Goal: Transaction & Acquisition: Purchase product/service

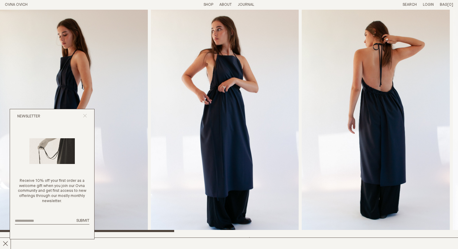
click at [85, 114] on icon "Close popup" at bounding box center [85, 116] width 4 height 4
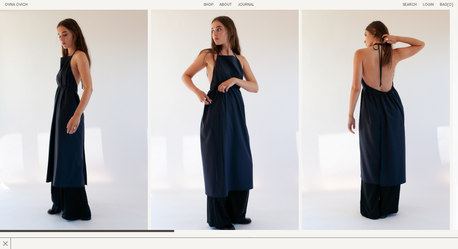
click at [189, 120] on img "2 / 8" at bounding box center [225, 121] width 148 height 223
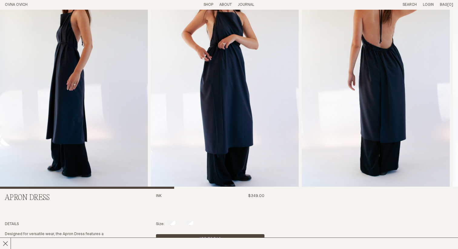
scroll to position [41, 0]
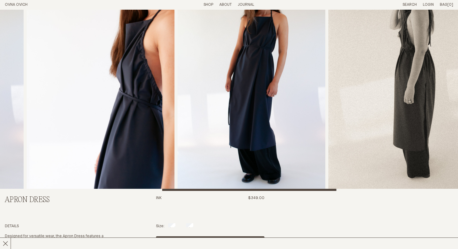
click at [320, 190] on div at bounding box center [249, 190] width 174 height 2
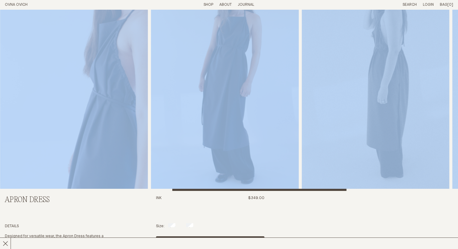
drag, startPoint x: 250, startPoint y: 191, endPoint x: 390, endPoint y: 190, distance: 140.6
click at [390, 190] on div "Apron Dress Ink $349.00 Details Designed for versatile wear, the Apron Dress fe…" at bounding box center [229, 233] width 449 height 530
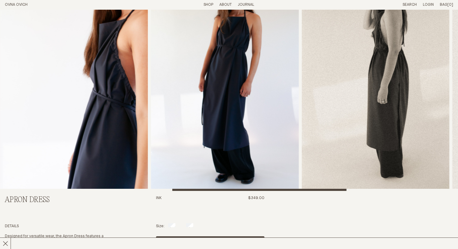
click at [198, 231] on form "Size: S/M M/L Add to Bag Sold Out Only 2 left in stock Try At Home × Try At Hom…" at bounding box center [210, 240] width 109 height 32
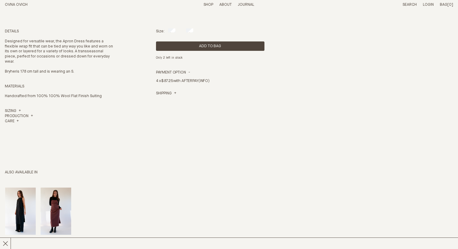
scroll to position [326, 0]
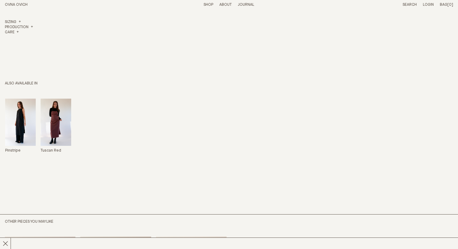
click at [20, 119] on img "Apron Dress" at bounding box center [20, 122] width 31 height 47
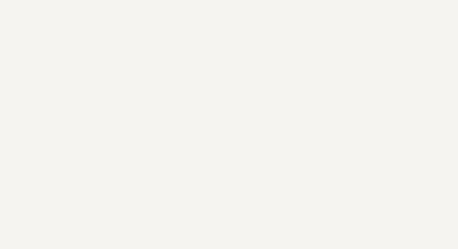
scroll to position [0, 0]
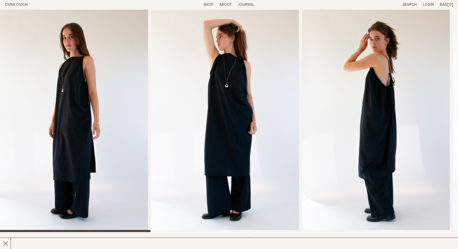
click at [209, 6] on link "Shop" at bounding box center [209, 5] width 10 height 4
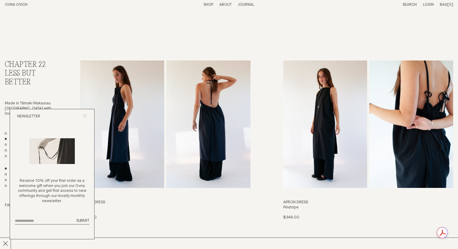
click at [84, 115] on icon "Close popup" at bounding box center [85, 116] width 4 height 4
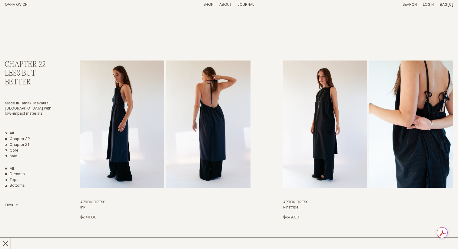
click at [16, 174] on link "Dresses" at bounding box center [15, 174] width 20 height 5
click at [15, 180] on link "Tops" at bounding box center [12, 180] width 14 height 5
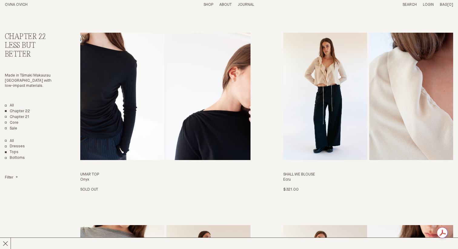
scroll to position [47, 0]
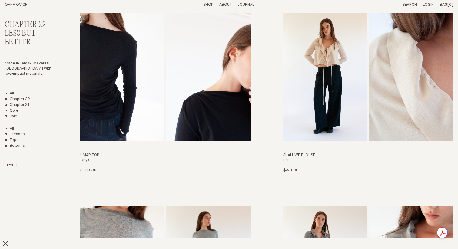
click at [17, 144] on link "Bottoms" at bounding box center [15, 146] width 20 height 5
